Goal: Information Seeking & Learning: Find specific fact

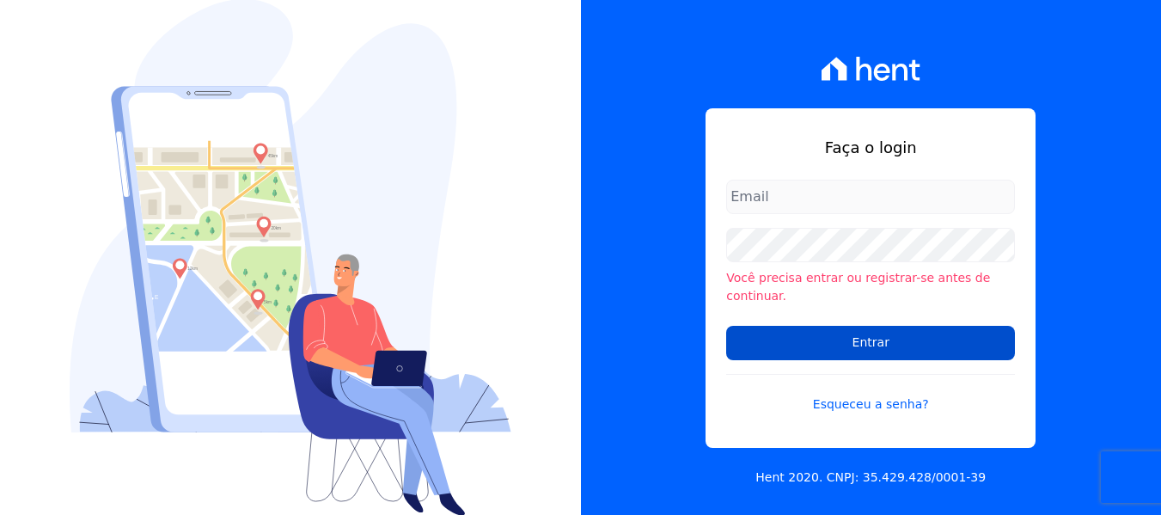
type input "[EMAIL_ADDRESS][DOMAIN_NAME]"
click at [807, 326] on input "Entrar" at bounding box center [870, 343] width 289 height 34
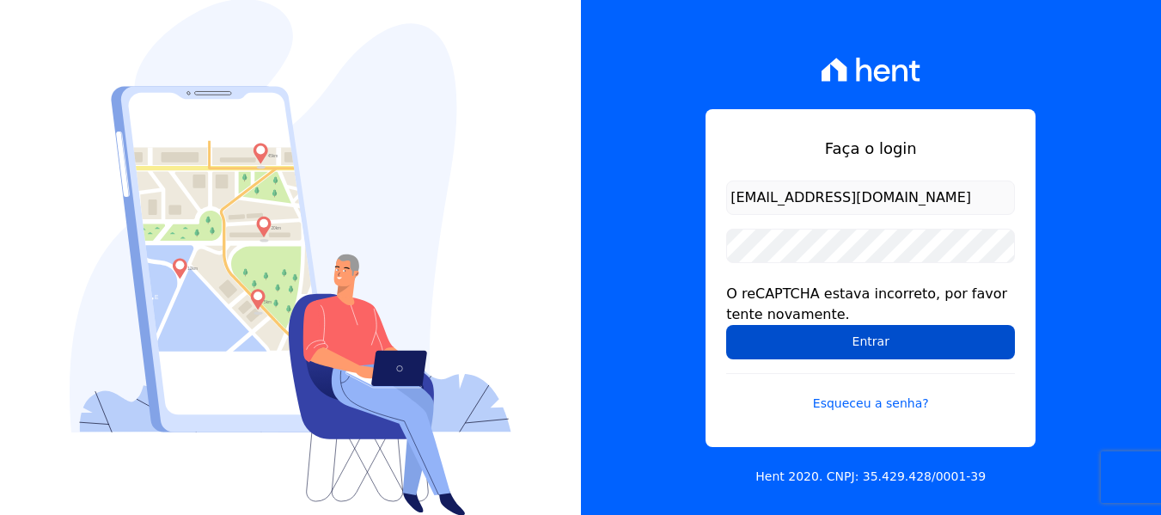
click at [799, 354] on input "Entrar" at bounding box center [870, 342] width 289 height 34
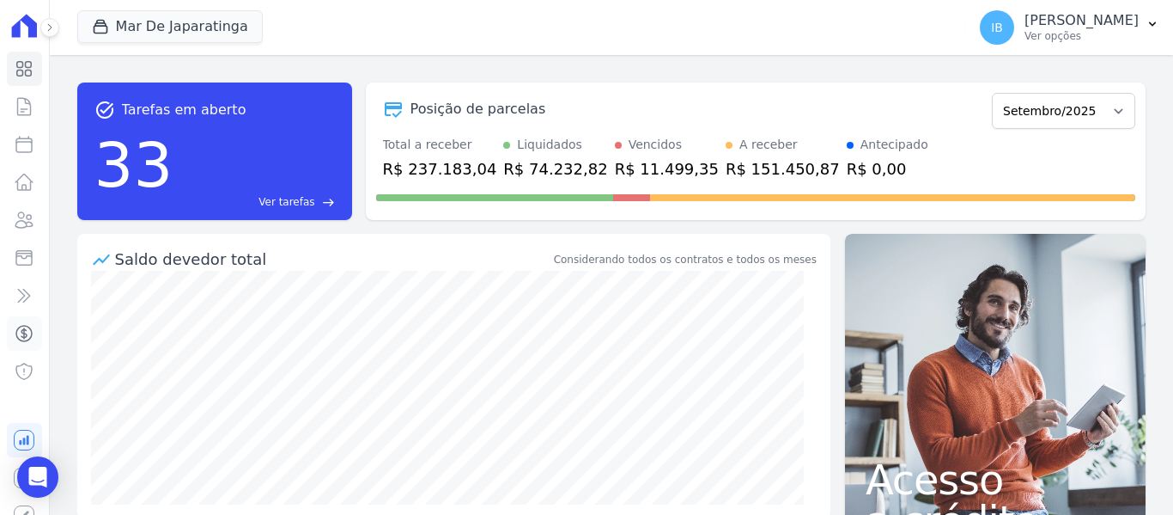
click at [14, 335] on icon at bounding box center [24, 333] width 21 height 21
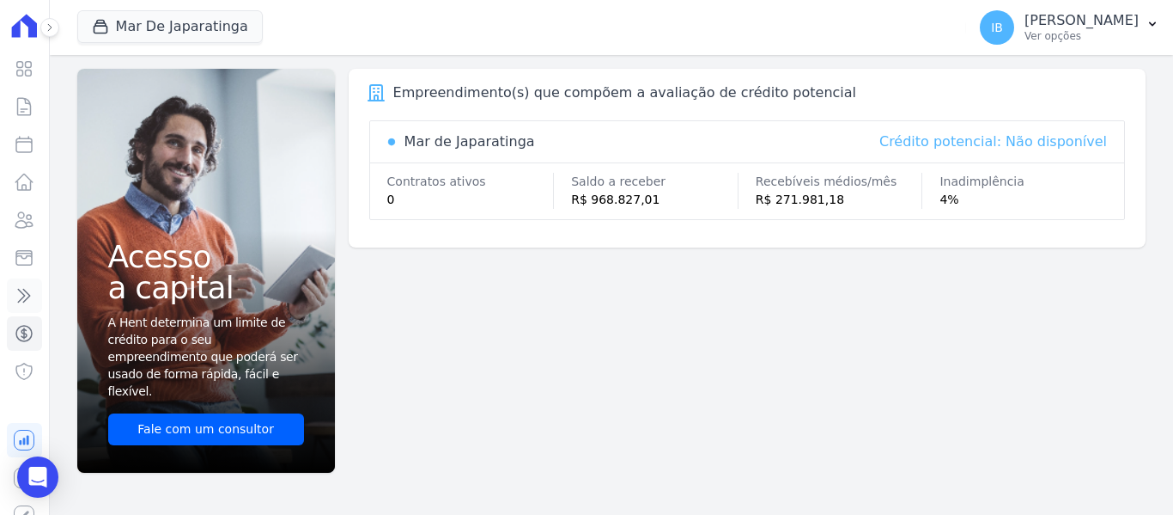
click at [24, 296] on link "Transferências" at bounding box center [24, 295] width 35 height 34
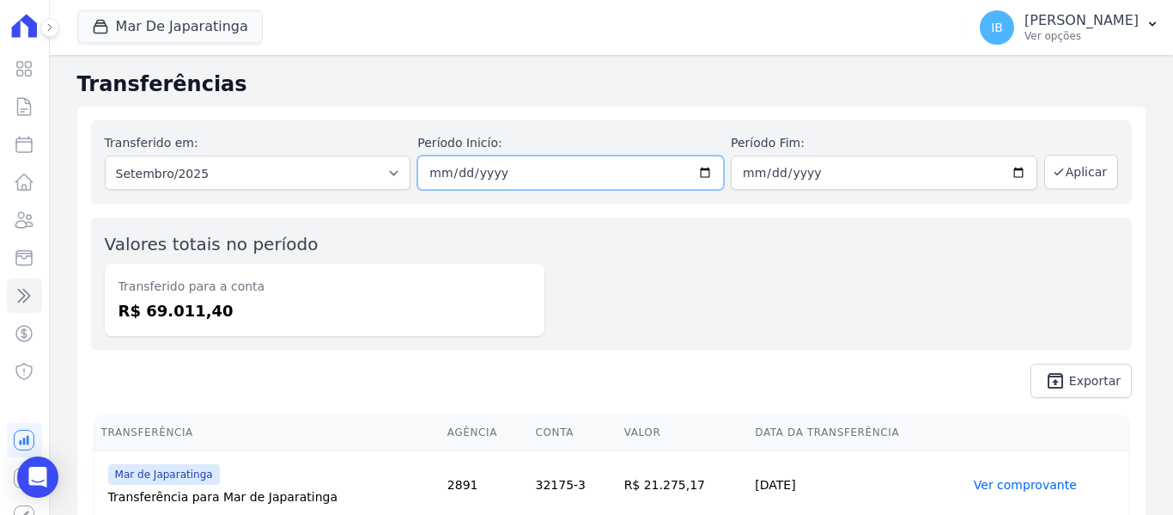
click at [697, 171] on input "[DATE]" at bounding box center [570, 172] width 307 height 34
type input "[DATE]"
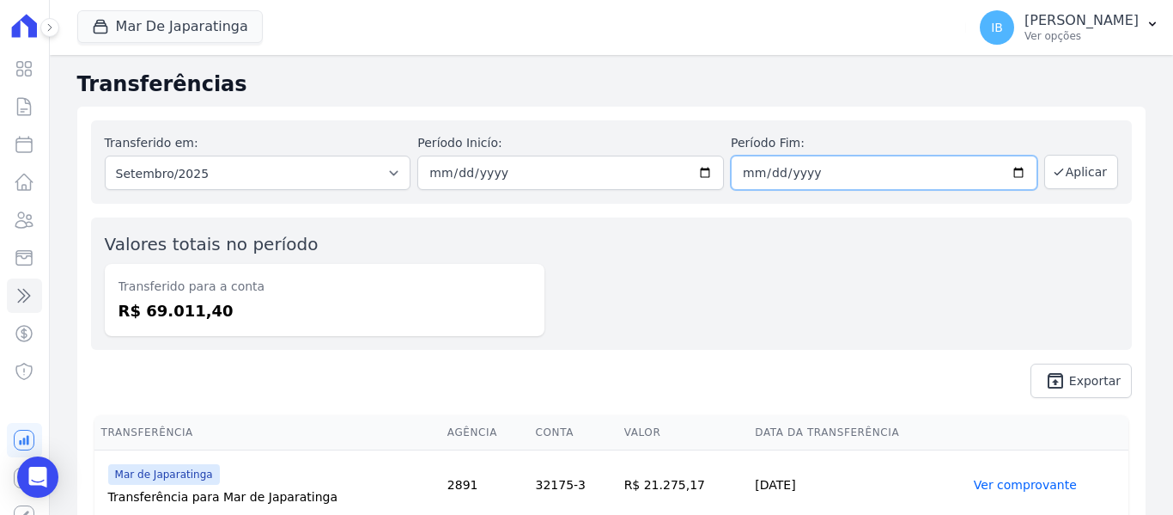
click at [1013, 169] on input "[DATE]" at bounding box center [884, 172] width 307 height 34
type input "[DATE]"
click at [1081, 169] on button "Aplicar" at bounding box center [1082, 172] width 74 height 34
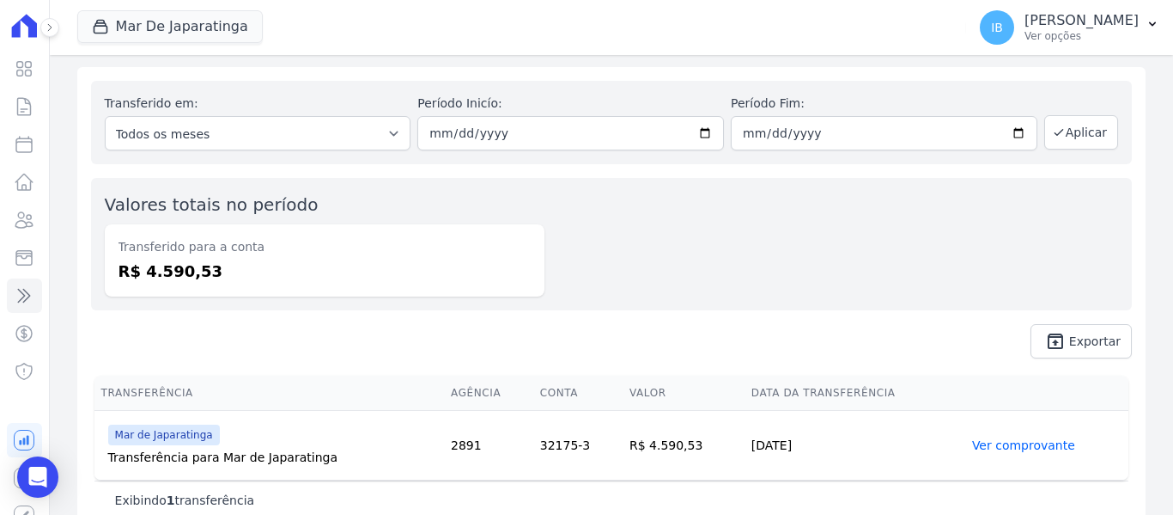
scroll to position [61, 0]
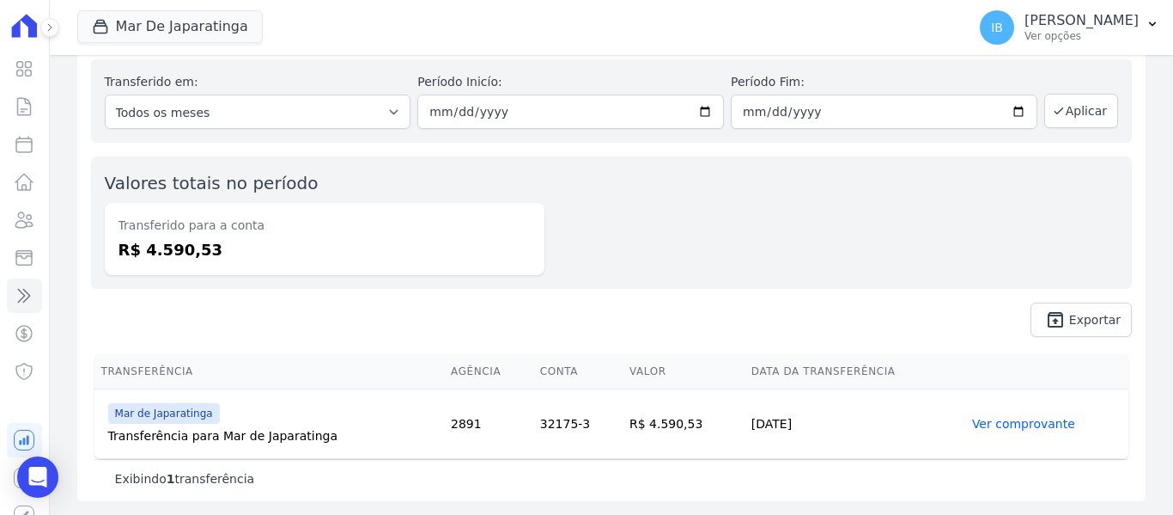
click at [1018, 425] on link "Ver comprovante" at bounding box center [1023, 424] width 103 height 14
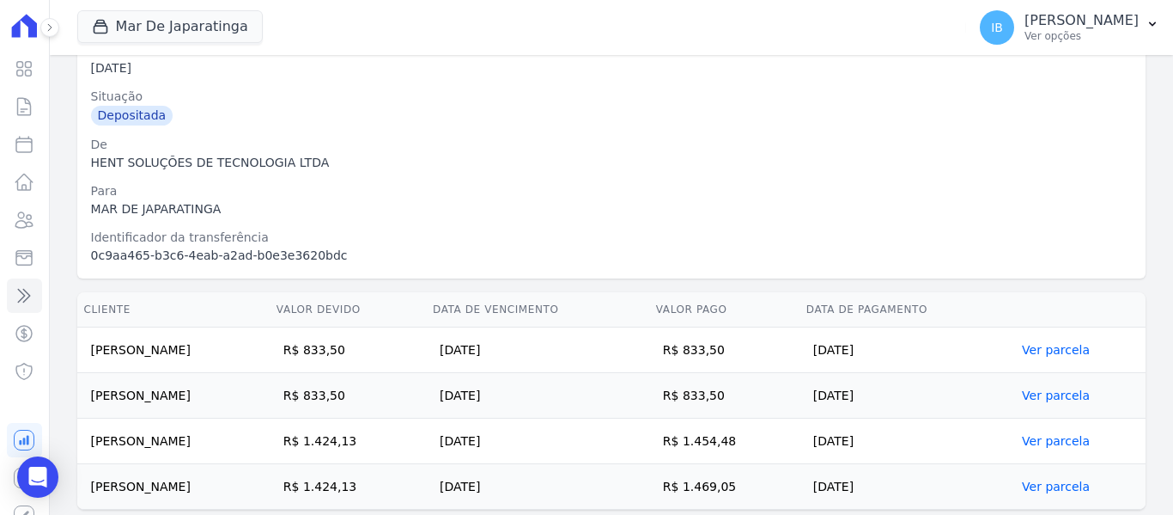
scroll to position [269, 0]
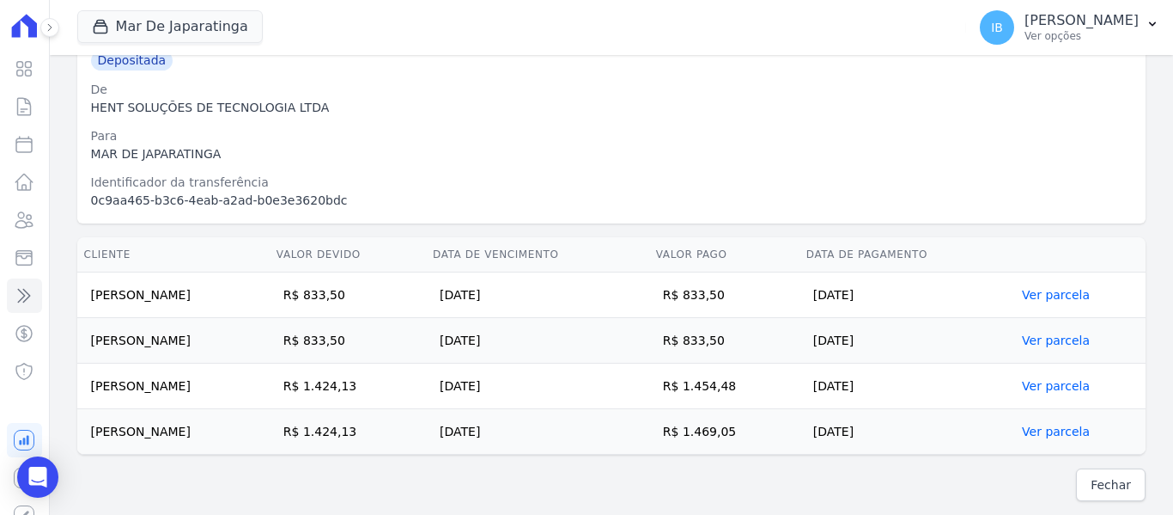
click at [1056, 384] on link "Ver parcela" at bounding box center [1056, 386] width 68 height 14
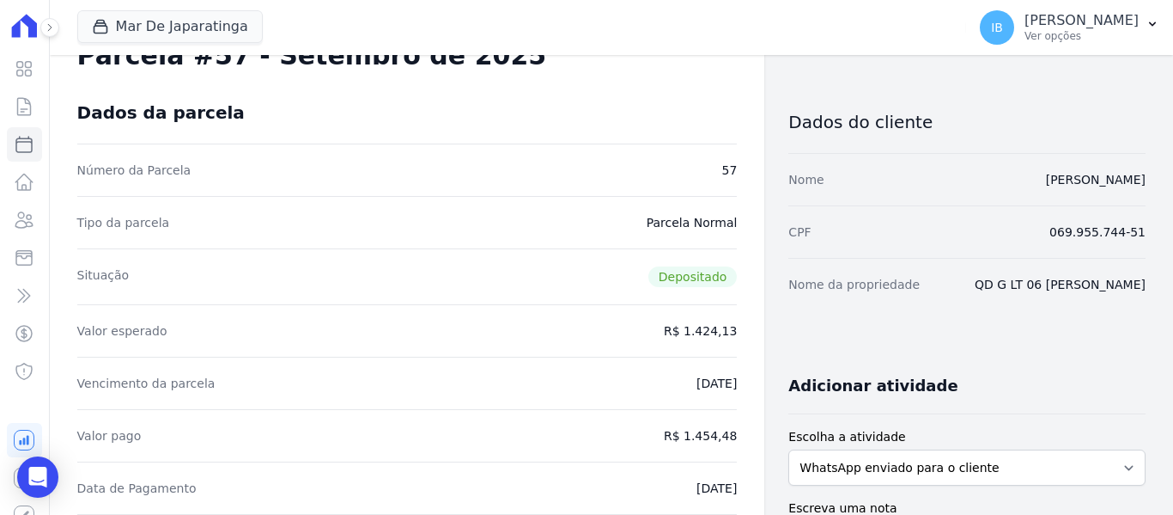
scroll to position [86, 0]
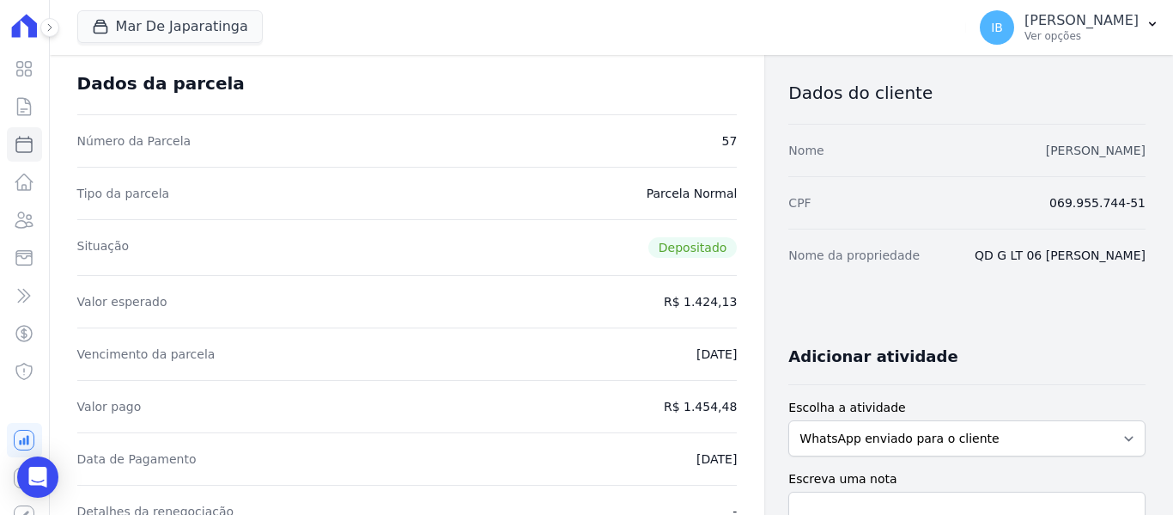
click at [1046, 148] on link "ADRIANA NATALIA DOS SANTOS NASCIMENTO" at bounding box center [1096, 150] width 100 height 14
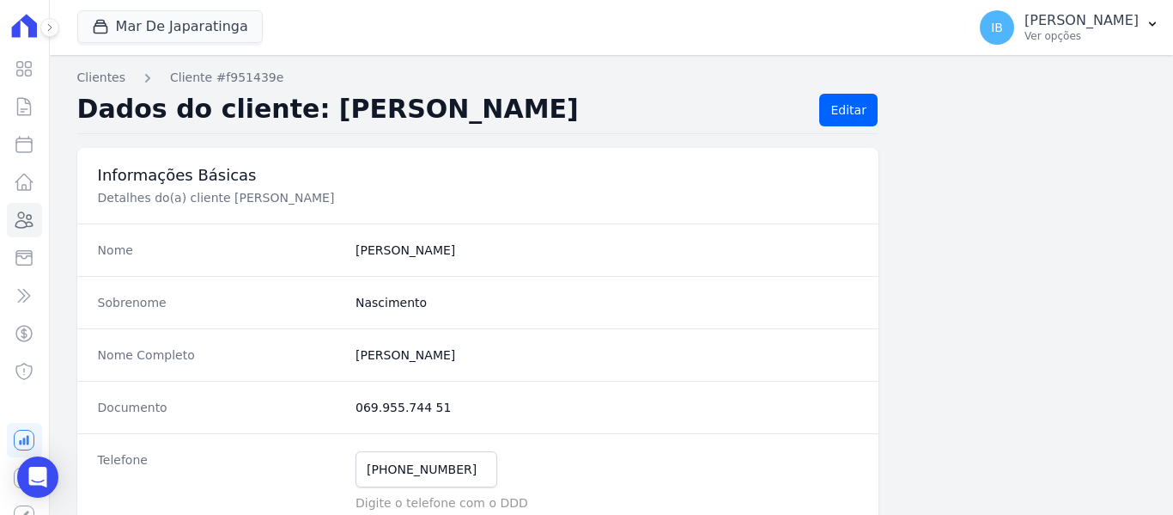
drag, startPoint x: 352, startPoint y: 354, endPoint x: 573, endPoint y: 360, distance: 220.9
click at [573, 360] on completo "Adriana Natalia Dos Santos Nascimento" at bounding box center [607, 354] width 503 height 17
copy completo "Adriana Natalia Dos Santos Nascimento"
